Goal: Task Accomplishment & Management: Use online tool/utility

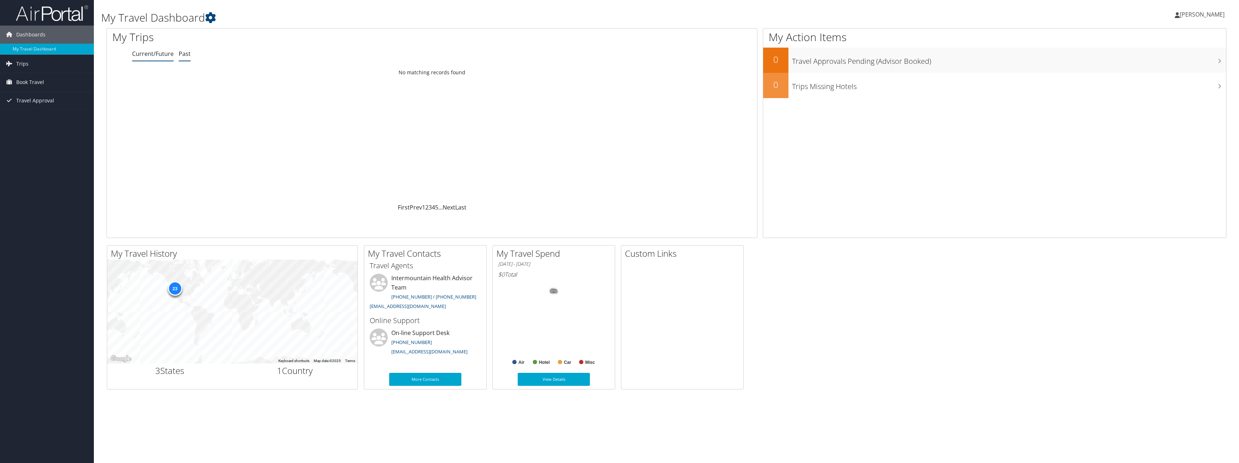
click at [184, 54] on link "Past" at bounding box center [185, 54] width 12 height 8
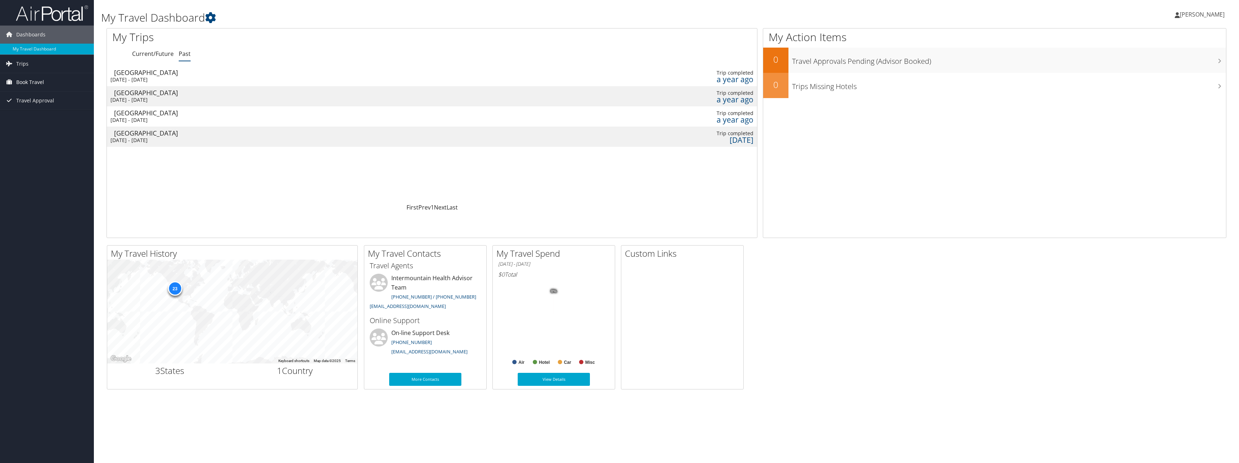
click at [40, 82] on span "Book Travel" at bounding box center [30, 82] width 28 height 18
click at [41, 118] on link "Book/Manage Online Trips" at bounding box center [47, 118] width 94 height 11
